Goal: Information Seeking & Learning: Learn about a topic

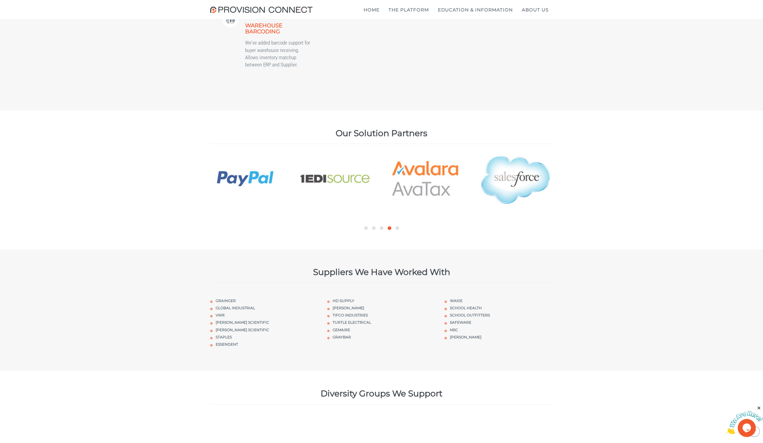
scroll to position [1774, 0]
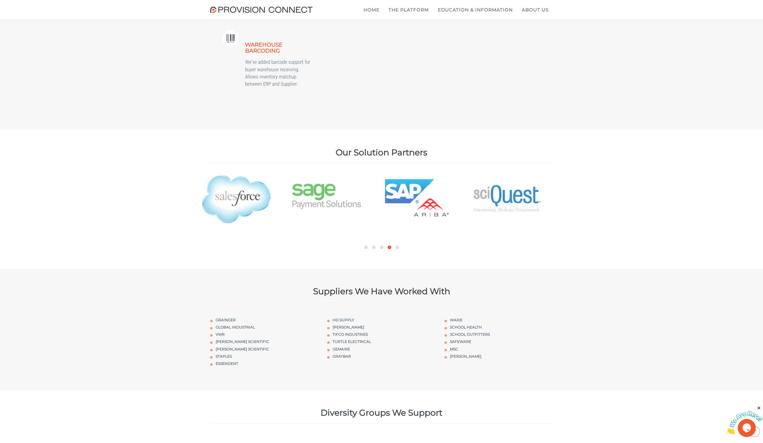
drag, startPoint x: 530, startPoint y: 288, endPoint x: 325, endPoint y: 289, distance: 204.2
click at [335, 226] on img at bounding box center [326, 199] width 69 height 54
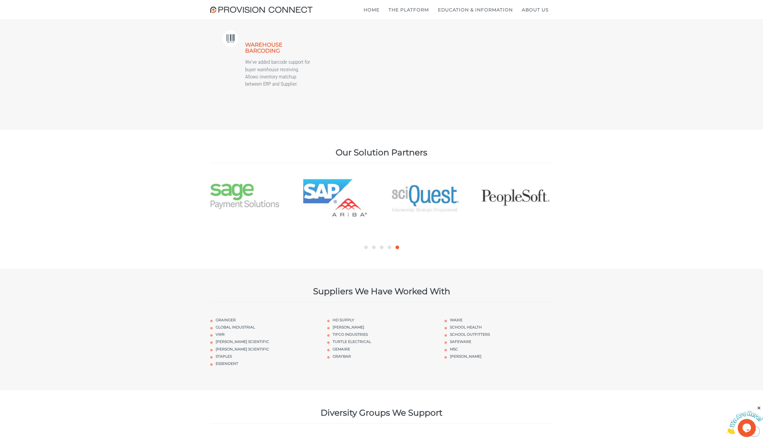
drag, startPoint x: 483, startPoint y: 296, endPoint x: 371, endPoint y: 295, distance: 111.9
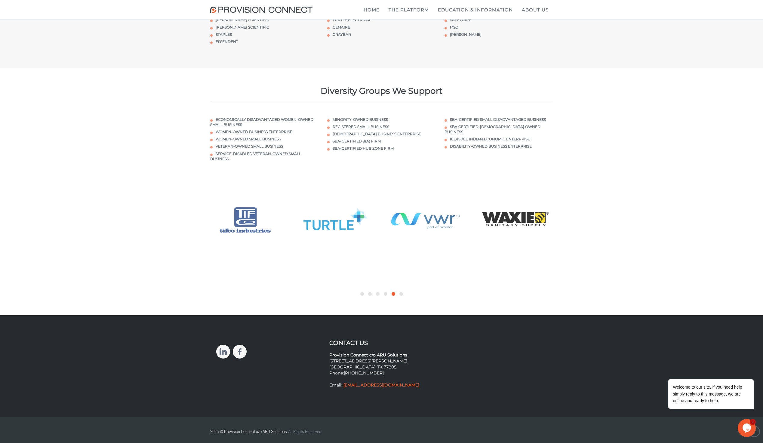
scroll to position [2181, 0]
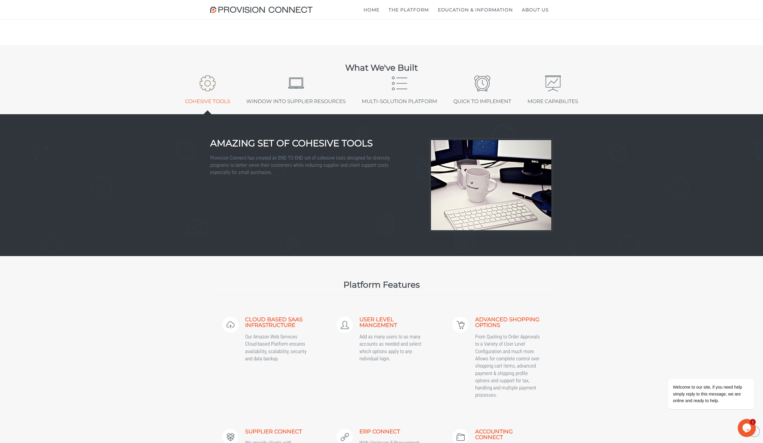
drag, startPoint x: 605, startPoint y: 342, endPoint x: 601, endPoint y: 252, distance: 90.0
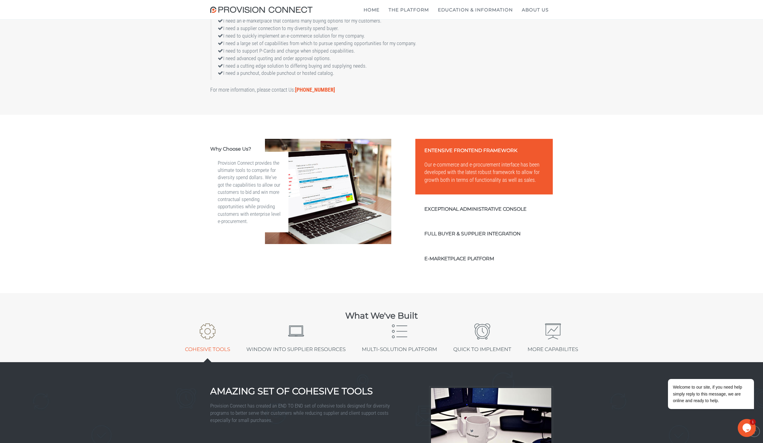
scroll to position [0, 0]
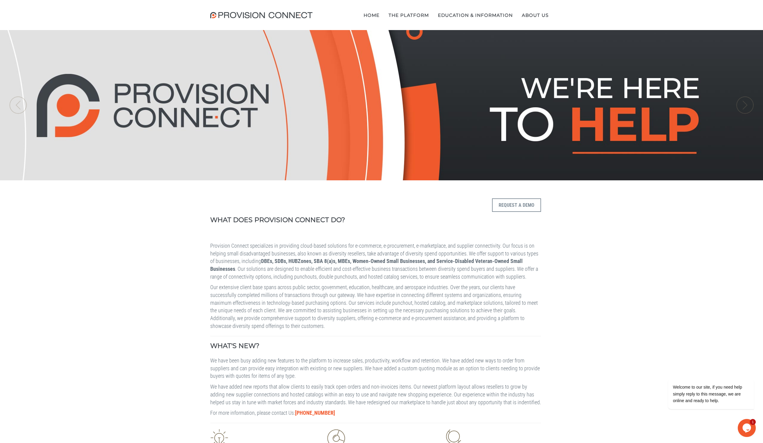
drag, startPoint x: 630, startPoint y: 318, endPoint x: 569, endPoint y: 155, distance: 174.6
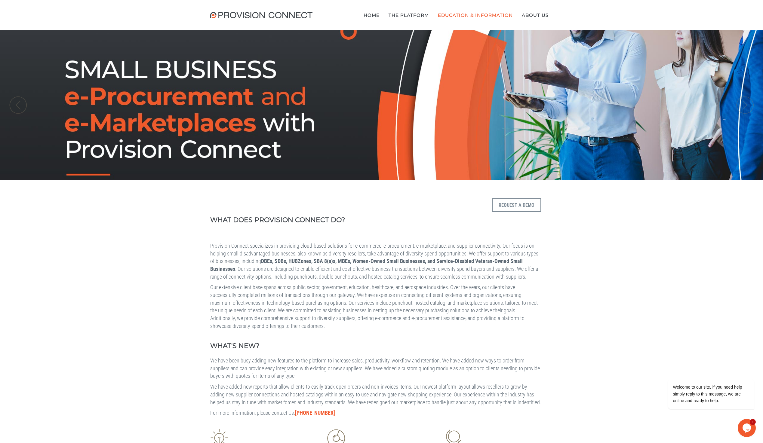
click at [0, 0] on b "What is a double punchout?" at bounding box center [0, 0] width 0 height 0
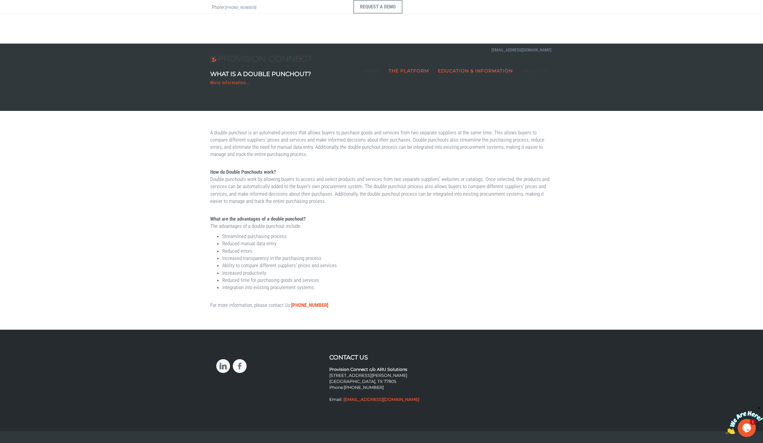
click at [0, 0] on b "Hosted Catalog Module" at bounding box center [0, 0] width 0 height 0
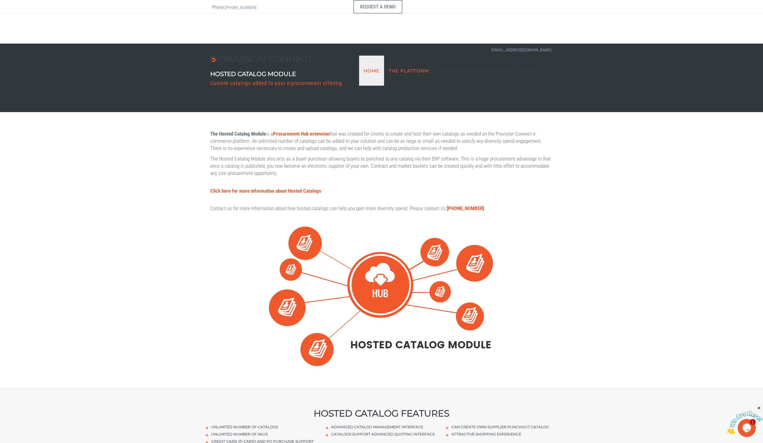
click at [367, 56] on link "Home" at bounding box center [371, 71] width 25 height 30
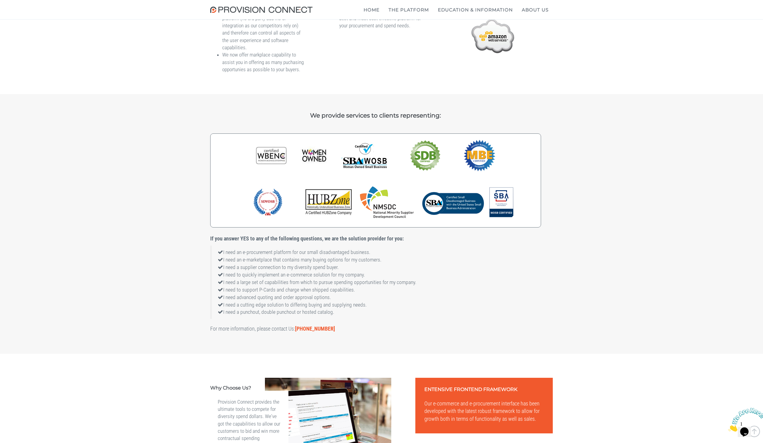
scroll to position [511, 0]
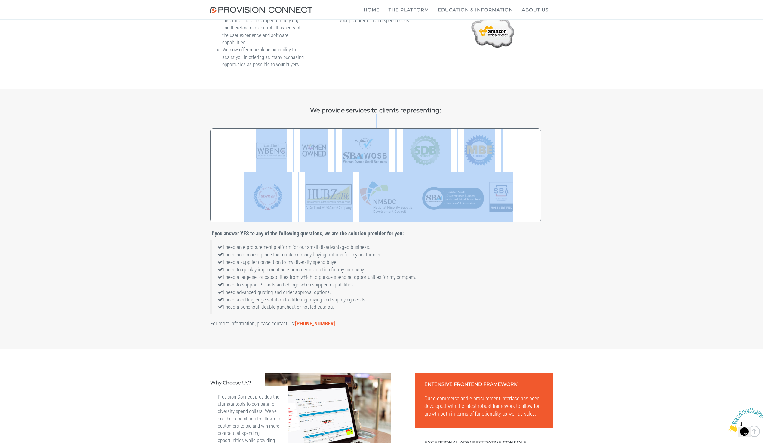
drag, startPoint x: 485, startPoint y: 148, endPoint x: 538, endPoint y: 271, distance: 133.8
click at [517, 254] on div "We provide services to clients representing: If you answer YES to any of the fo…" at bounding box center [381, 217] width 343 height 221
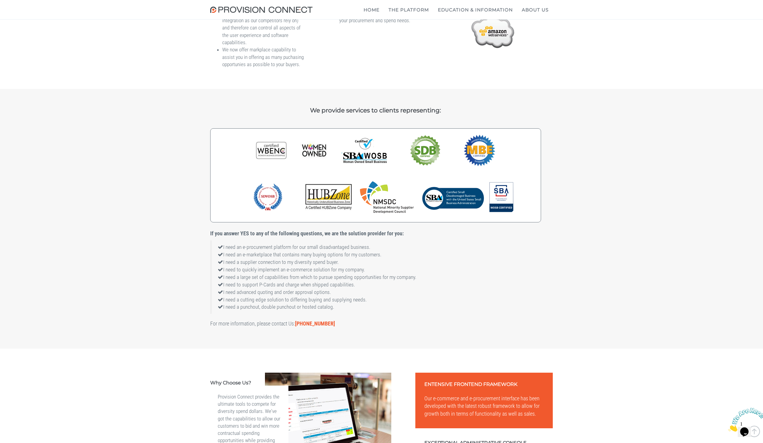
click at [546, 275] on div "We provide services to clients representing: If you answer YES to any of the fo…" at bounding box center [381, 217] width 343 height 221
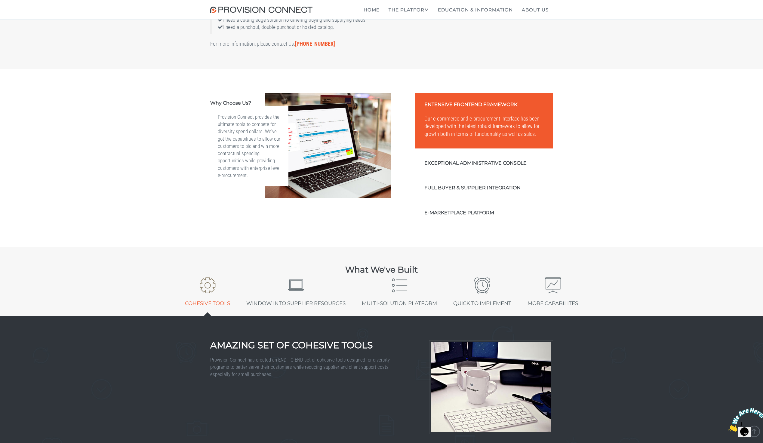
scroll to position [812, 0]
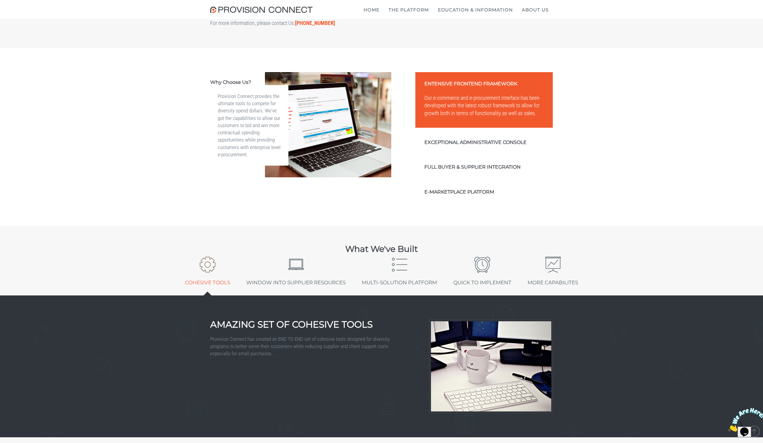
drag, startPoint x: 586, startPoint y: 242, endPoint x: 431, endPoint y: 147, distance: 182.5
click at [429, 147] on div "Why Choose Us? Provision Connect provides the ultimate tools to compete for div…" at bounding box center [381, 137] width 763 height 178
click at [620, 198] on div "Why Choose Us? Provision Connect provides the ultimate tools to compete for div…" at bounding box center [381, 137] width 763 height 178
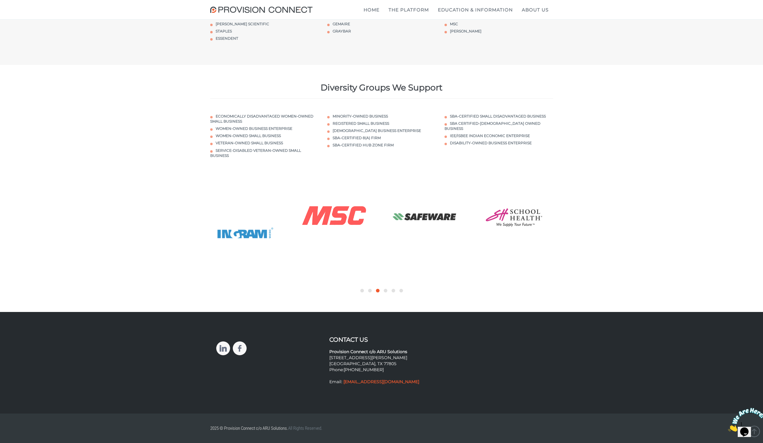
scroll to position [2181, 0]
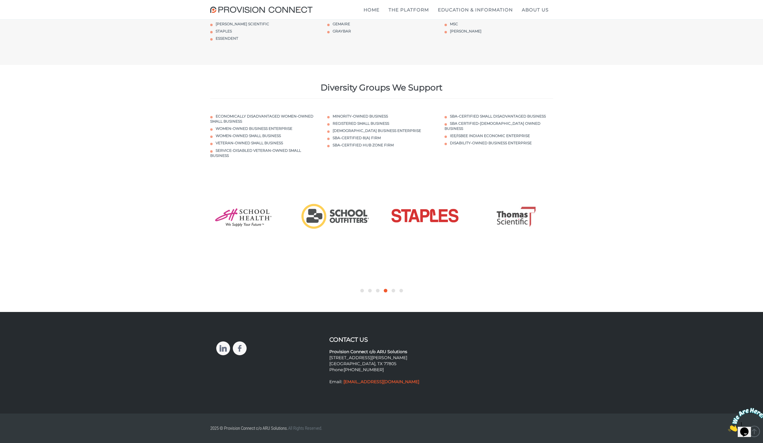
drag, startPoint x: 589, startPoint y: 278, endPoint x: 471, endPoint y: 207, distance: 137.5
click at [465, 209] on div at bounding box center [381, 247] width 763 height 130
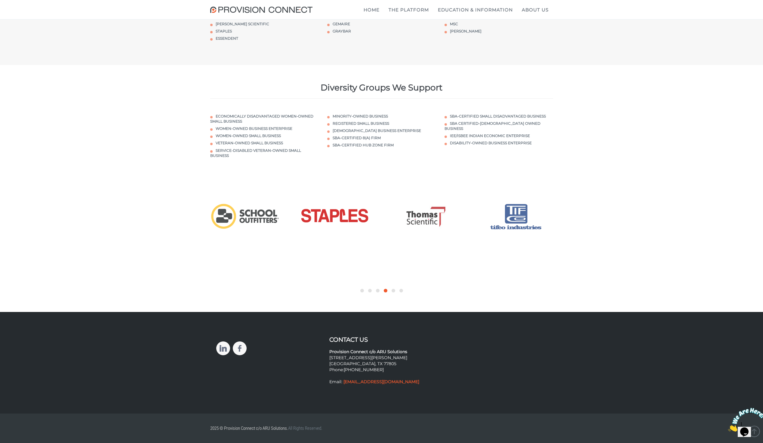
click at [544, 173] on div "Diversity Groups We Support Economically Disadvantaged Women-Owned Small Busine…" at bounding box center [381, 123] width 763 height 117
drag, startPoint x: 513, startPoint y: 154, endPoint x: 392, endPoint y: 165, distance: 121.7
click at [512, 154] on div "Economically Disadvantaged Women-Owned Small Business Women-Owned Business Ente…" at bounding box center [382, 136] width 352 height 57
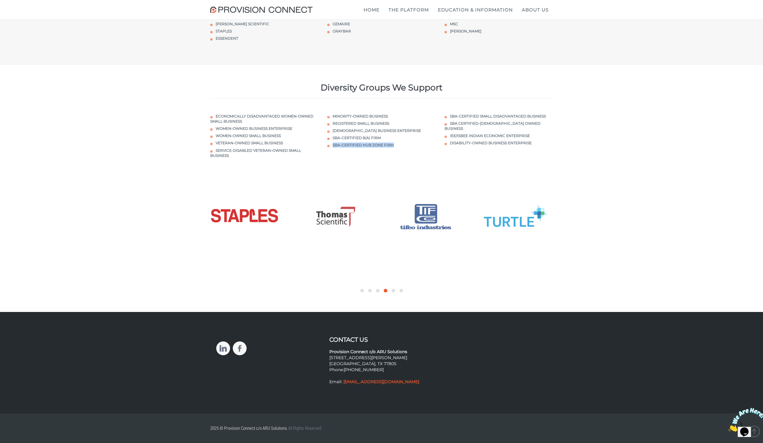
drag, startPoint x: 326, startPoint y: 154, endPoint x: 518, endPoint y: 189, distance: 195.2
click at [447, 182] on div "Diversity Groups We Support Economically Disadvantaged Women-Owned Small Busine…" at bounding box center [381, 123] width 763 height 117
click at [518, 189] on div at bounding box center [381, 247] width 763 height 130
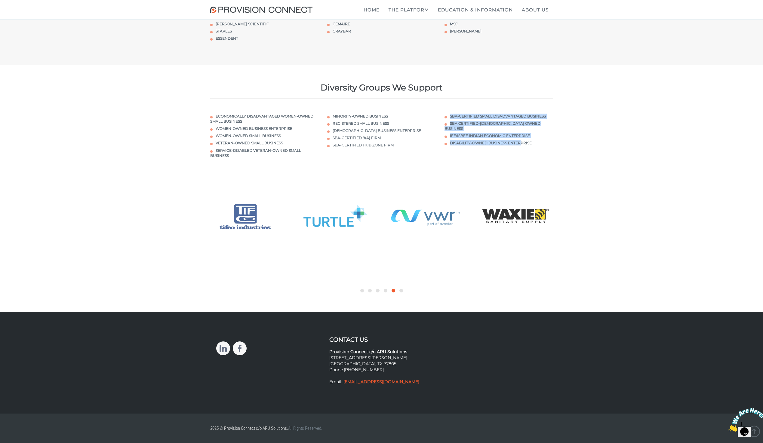
drag, startPoint x: 424, startPoint y: 146, endPoint x: 520, endPoint y: 174, distance: 100.0
click at [520, 174] on div "Diversity Groups We Support Economically Disadvantaged Women-Owned Small Busine…" at bounding box center [381, 123] width 763 height 117
click at [526, 170] on div "Diversity Groups We Support Economically Disadvantaged Women-Owned Small Busine…" at bounding box center [381, 123] width 763 height 117
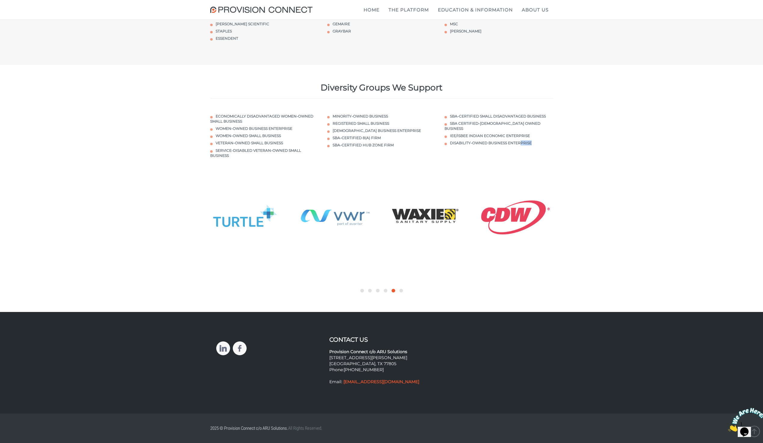
drag, startPoint x: 536, startPoint y: 140, endPoint x: 519, endPoint y: 177, distance: 40.1
click at [519, 177] on div "Diversity Groups We Support Economically Disadvantaged Women-Owned Small Busine…" at bounding box center [381, 123] width 763 height 117
click at [570, 149] on div "Diversity Groups We Support Economically Disadvantaged Women-Owned Small Busine…" at bounding box center [381, 123] width 763 height 117
click at [535, 142] on div "SBA-Certified Small Disadvantaged Business SBA Certified-Native American Owned …" at bounding box center [498, 130] width 117 height 44
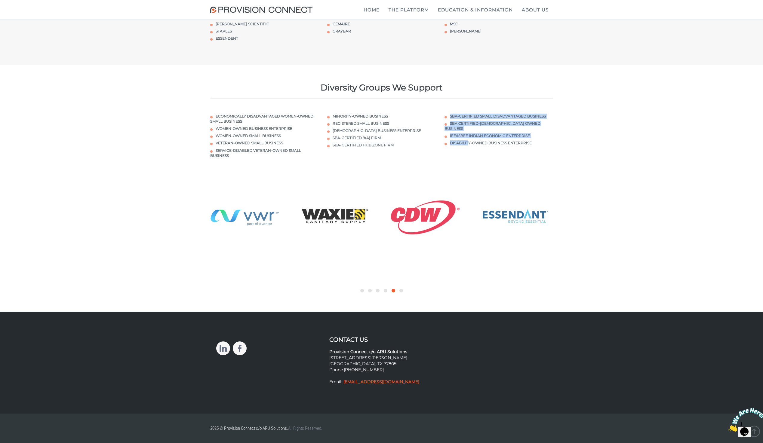
drag, startPoint x: 393, startPoint y: 146, endPoint x: 472, endPoint y: 180, distance: 86.1
click at [472, 180] on div "Diversity Groups We Support Economically Disadvantaged Women-Owned Small Busine…" at bounding box center [381, 123] width 763 height 117
click at [512, 169] on div "Diversity Groups We Support Economically Disadvantaged Women-Owned Small Busine…" at bounding box center [381, 123] width 763 height 117
click at [578, 156] on div "Diversity Groups We Support Economically Disadvantaged Women-Owned Small Busine…" at bounding box center [381, 123] width 763 height 117
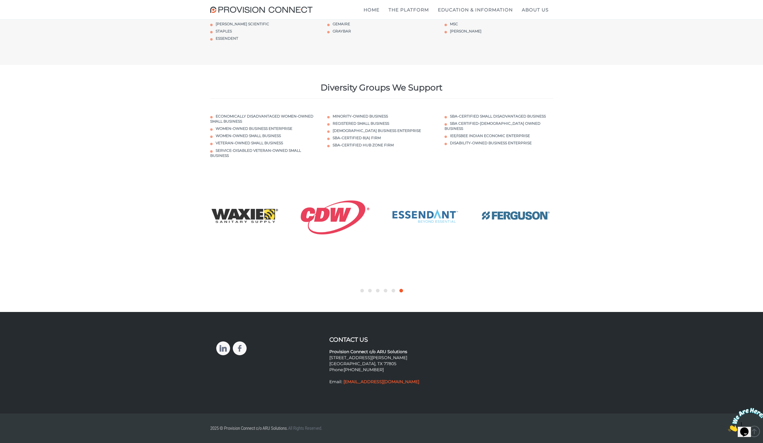
drag, startPoint x: 488, startPoint y: 215, endPoint x: 401, endPoint y: 215, distance: 87.5
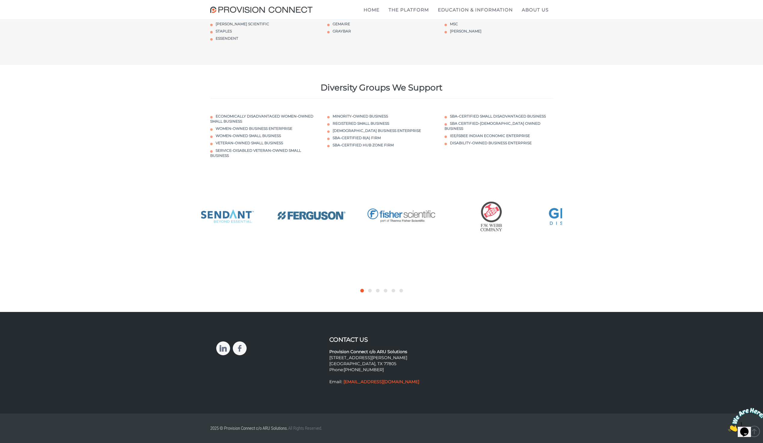
drag, startPoint x: 520, startPoint y: 218, endPoint x: 494, endPoint y: 225, distance: 26.4
click at [496, 225] on img at bounding box center [491, 216] width 69 height 33
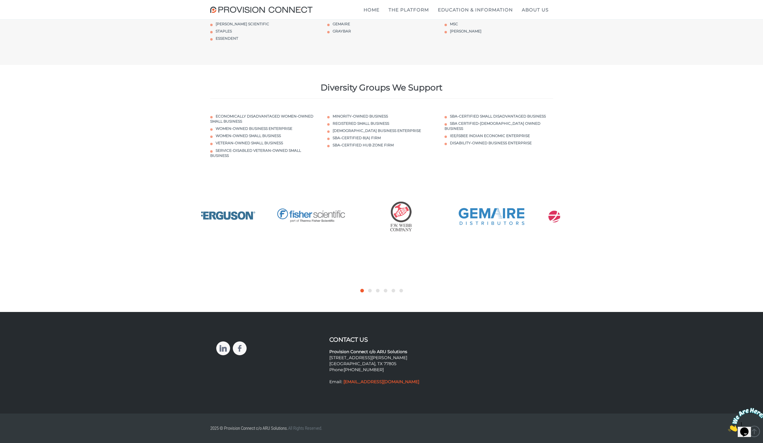
drag, startPoint x: 517, startPoint y: 224, endPoint x: 486, endPoint y: 227, distance: 31.4
click at [487, 227] on img at bounding box center [491, 216] width 69 height 33
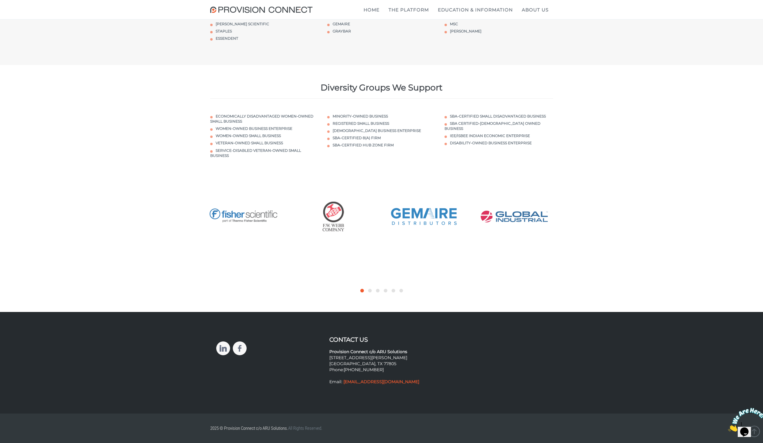
drag, startPoint x: 515, startPoint y: 226, endPoint x: 473, endPoint y: 231, distance: 42.3
click at [480, 231] on img at bounding box center [514, 216] width 69 height 33
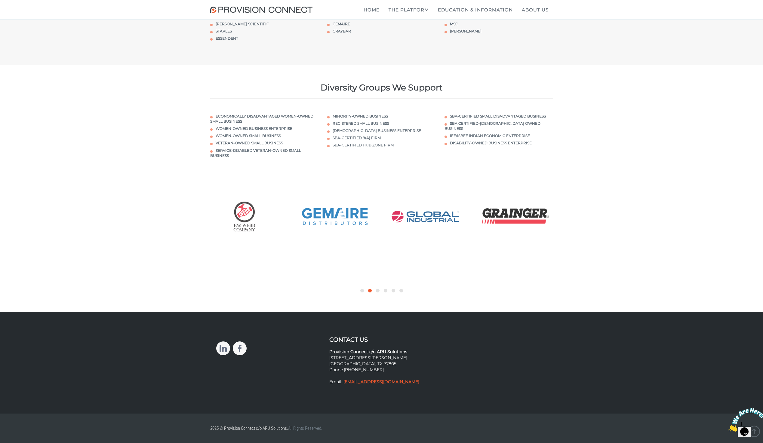
drag, startPoint x: 511, startPoint y: 224, endPoint x: 463, endPoint y: 229, distance: 47.7
click at [481, 229] on img at bounding box center [515, 216] width 69 height 33
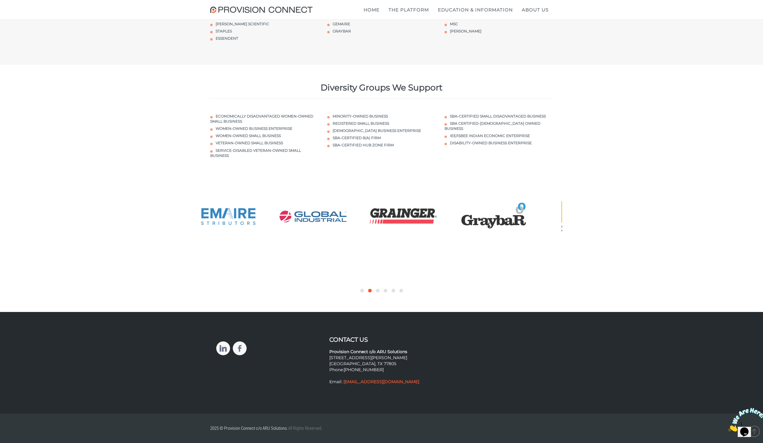
drag, startPoint x: 484, startPoint y: 227, endPoint x: 393, endPoint y: 225, distance: 91.1
click at [459, 228] on img at bounding box center [493, 216] width 69 height 33
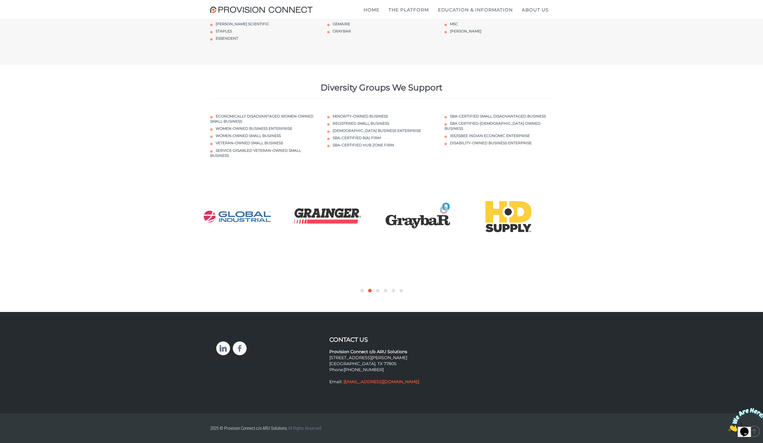
drag, startPoint x: 459, startPoint y: 223, endPoint x: 408, endPoint y: 224, distance: 50.5
click at [417, 224] on img at bounding box center [417, 216] width 69 height 33
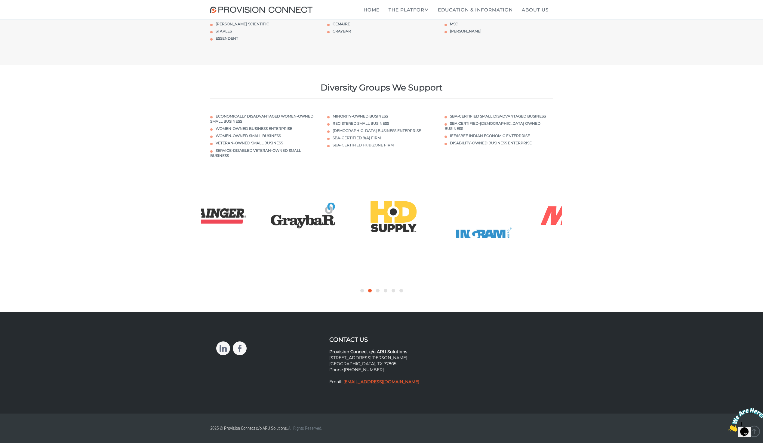
drag, startPoint x: 469, startPoint y: 223, endPoint x: 419, endPoint y: 223, distance: 49.9
click at [440, 223] on div at bounding box center [485, 234] width 90 height 69
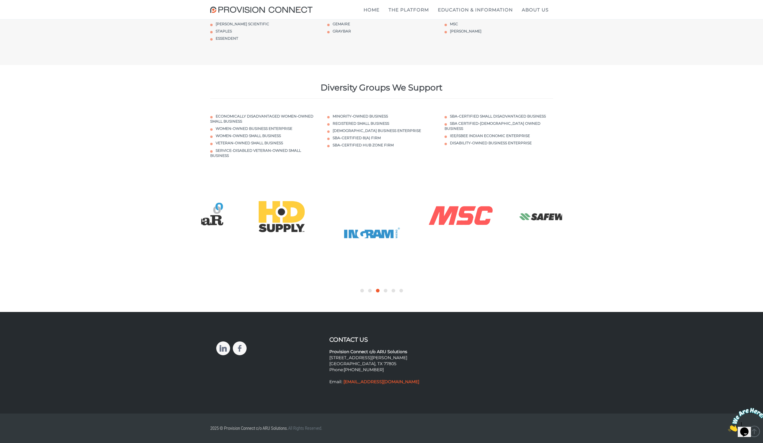
drag, startPoint x: 487, startPoint y: 226, endPoint x: 412, endPoint y: 227, distance: 75.2
click at [427, 227] on img at bounding box center [461, 216] width 69 height 33
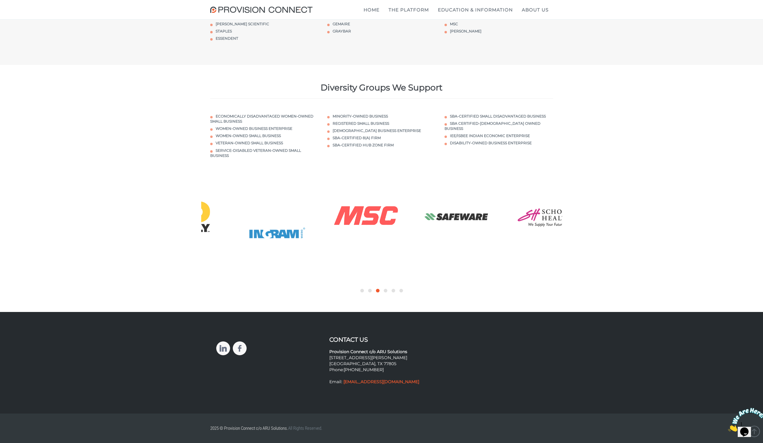
drag, startPoint x: 450, startPoint y: 225, endPoint x: 393, endPoint y: 225, distance: 57.1
click at [422, 225] on img at bounding box center [456, 216] width 69 height 33
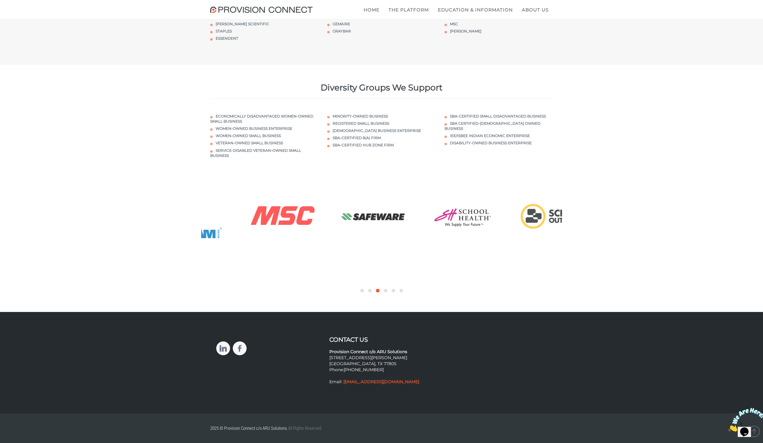
drag, startPoint x: 456, startPoint y: 223, endPoint x: 368, endPoint y: 223, distance: 87.5
click at [429, 224] on img at bounding box center [463, 216] width 69 height 33
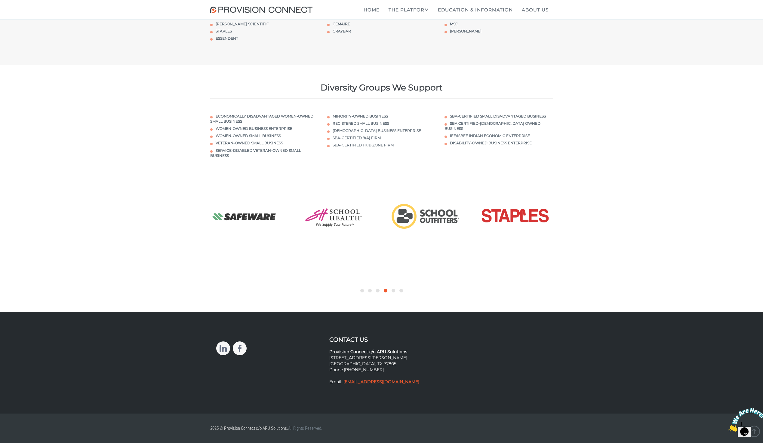
click at [674, 232] on div at bounding box center [381, 247] width 763 height 130
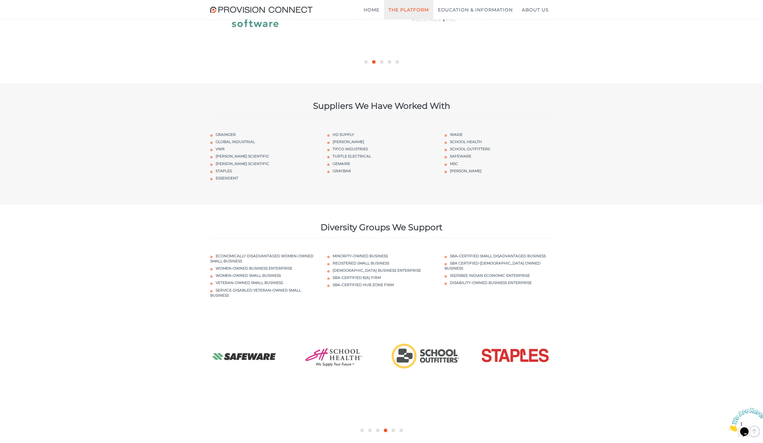
scroll to position [1850, 0]
